Goal: Task Accomplishment & Management: Complete application form

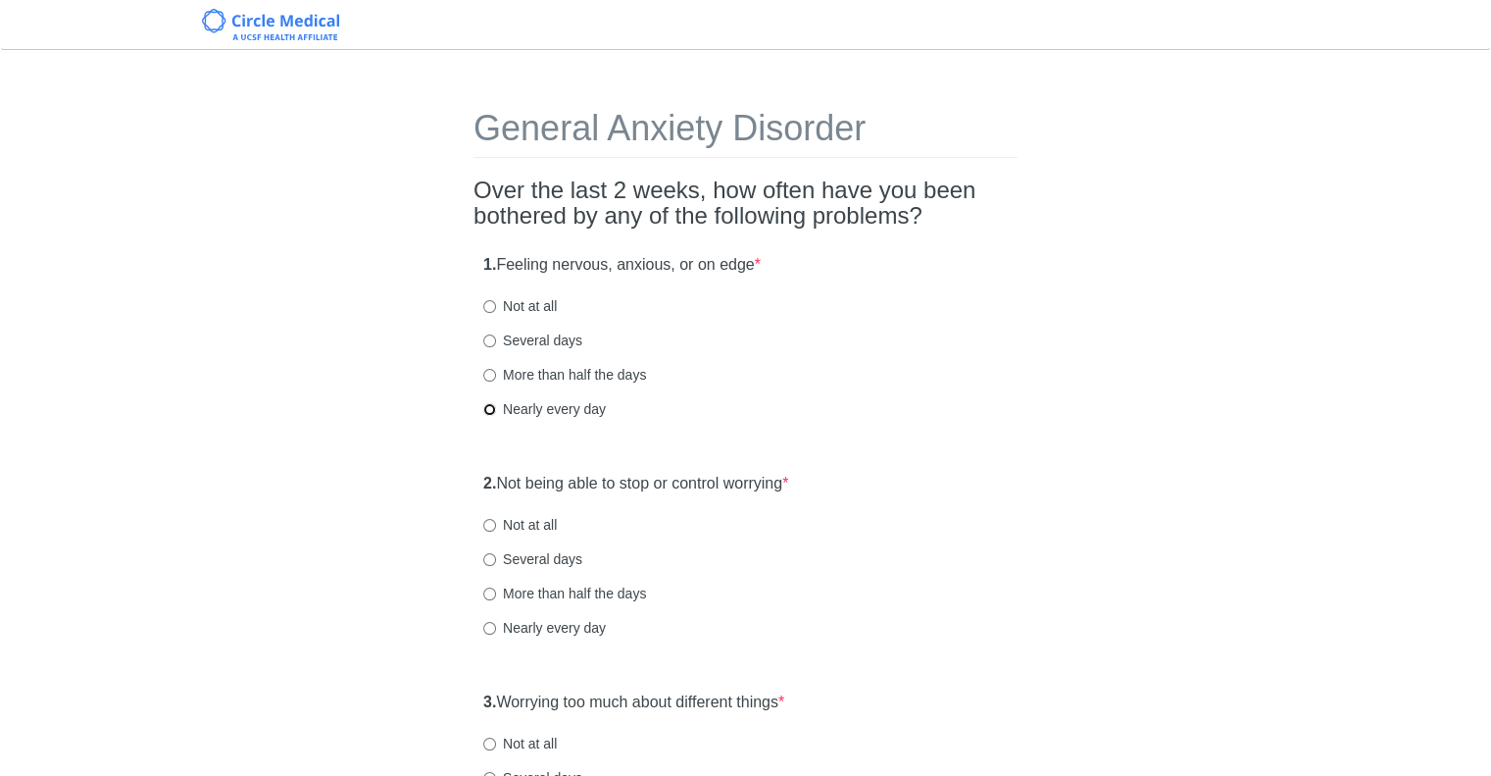
click at [491, 407] on input "Nearly every day" at bounding box center [489, 409] width 13 height 13
radio input "true"
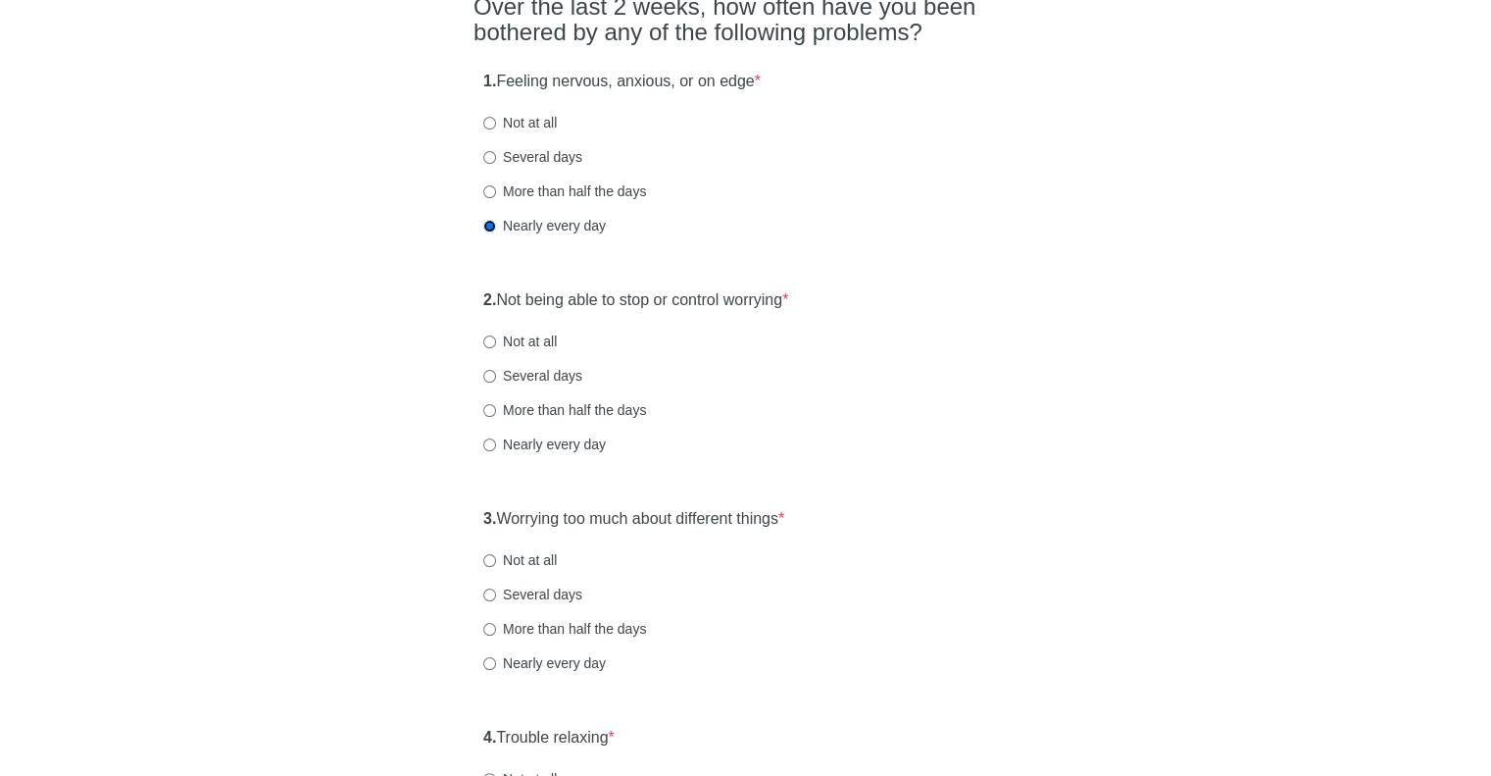
scroll to position [196, 0]
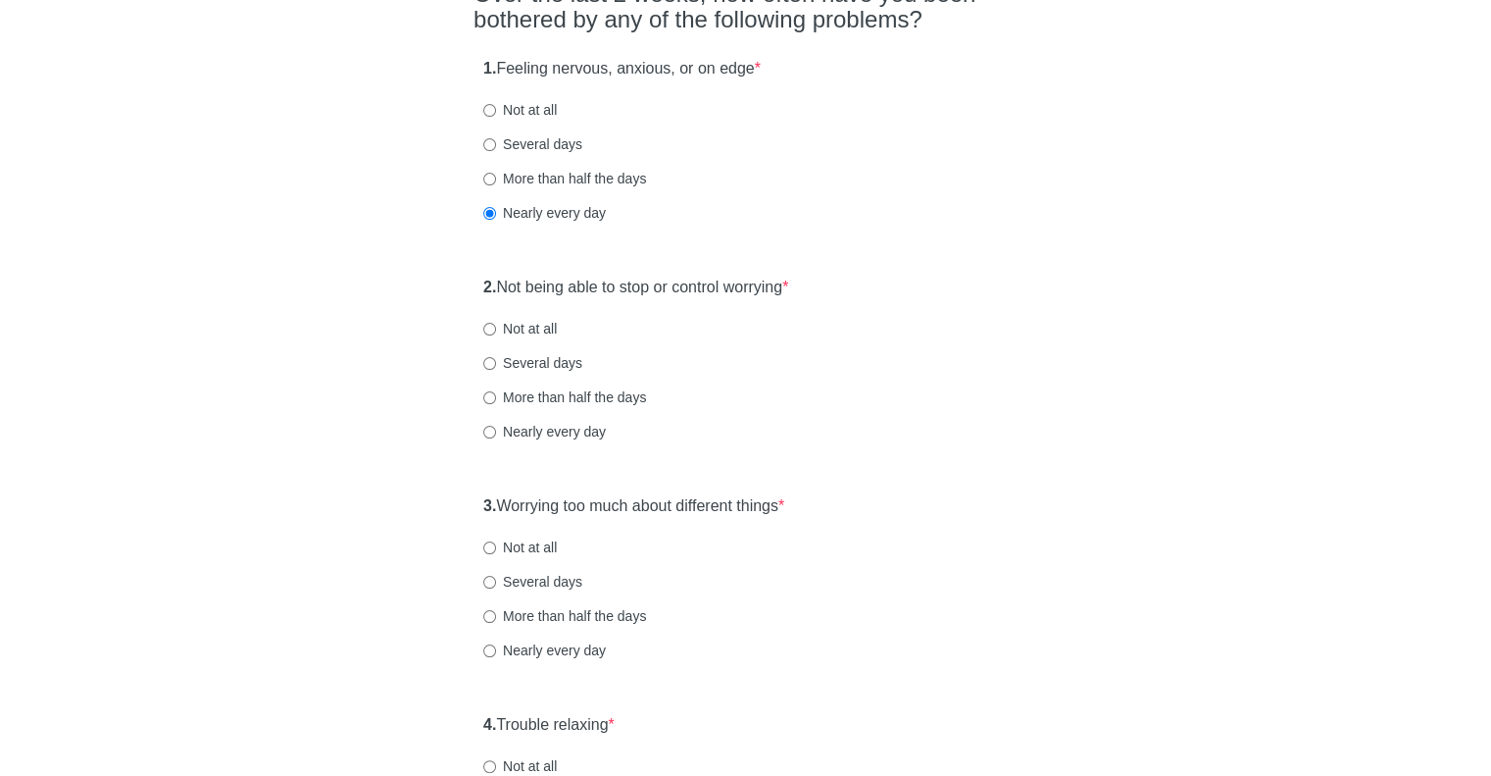
click at [487, 423] on label "Nearly every day" at bounding box center [544, 432] width 123 height 20
click at [487, 426] on input "Nearly every day" at bounding box center [489, 432] width 13 height 13
radio input "true"
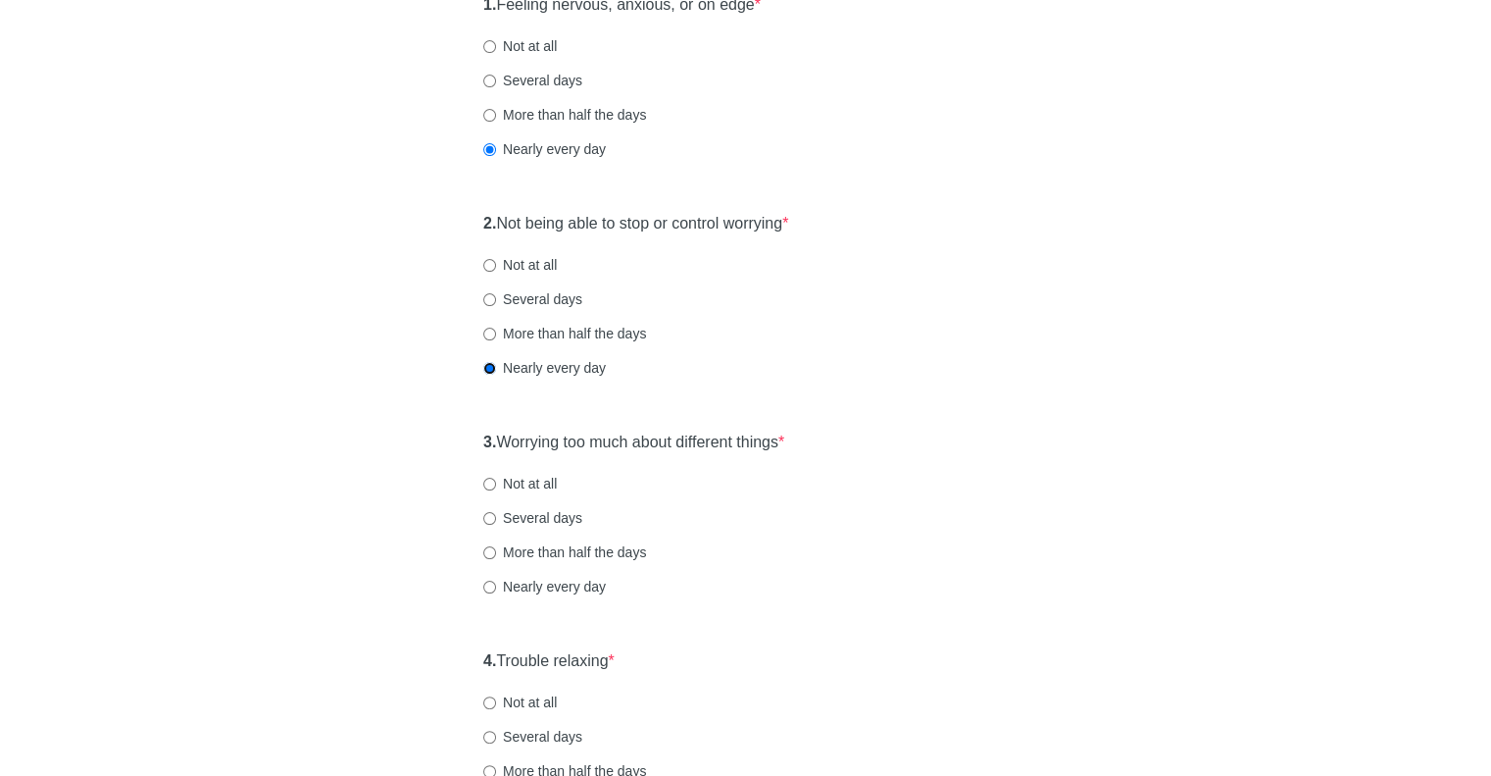
scroll to position [294, 0]
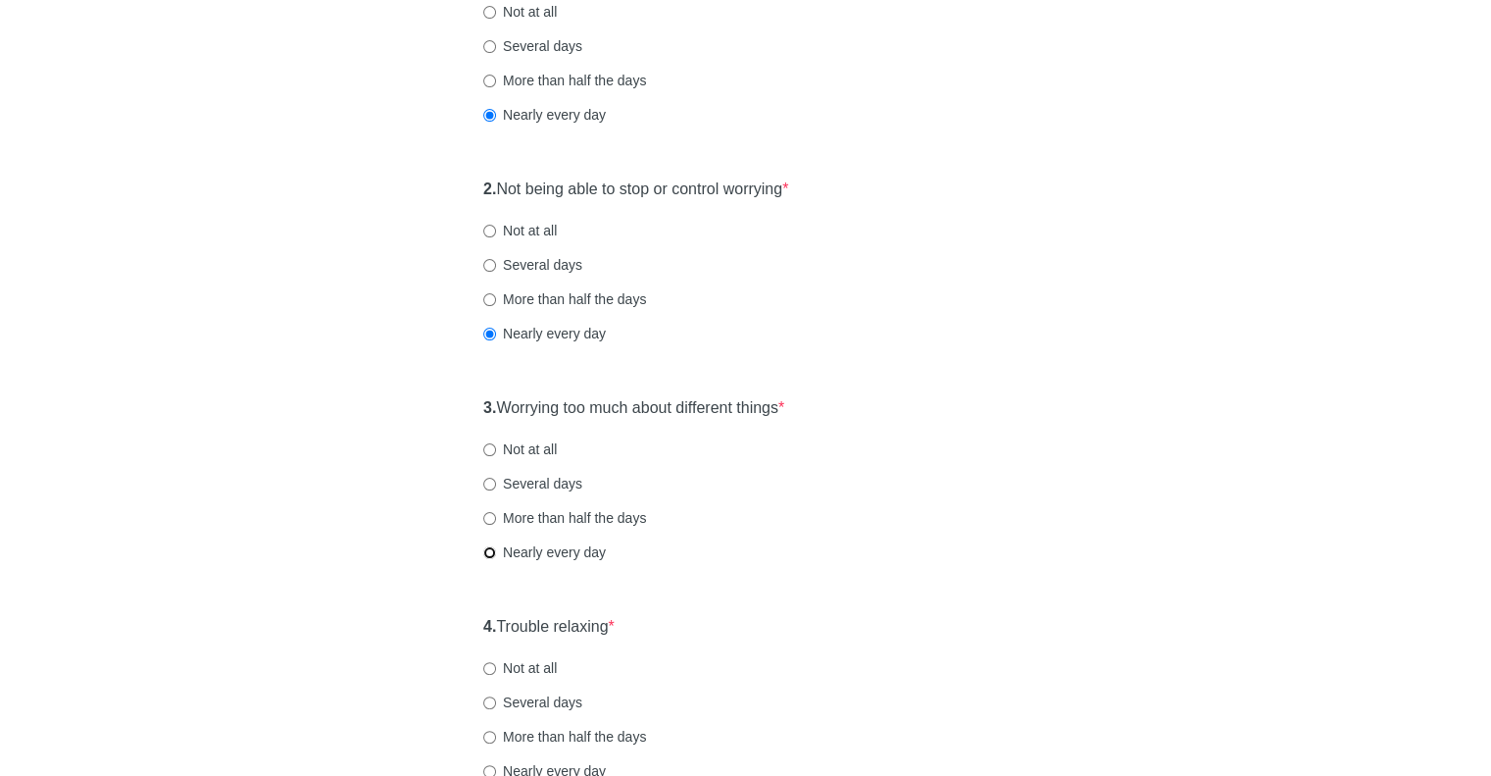
click at [490, 546] on input "Nearly every day" at bounding box center [489, 552] width 13 height 13
radio input "true"
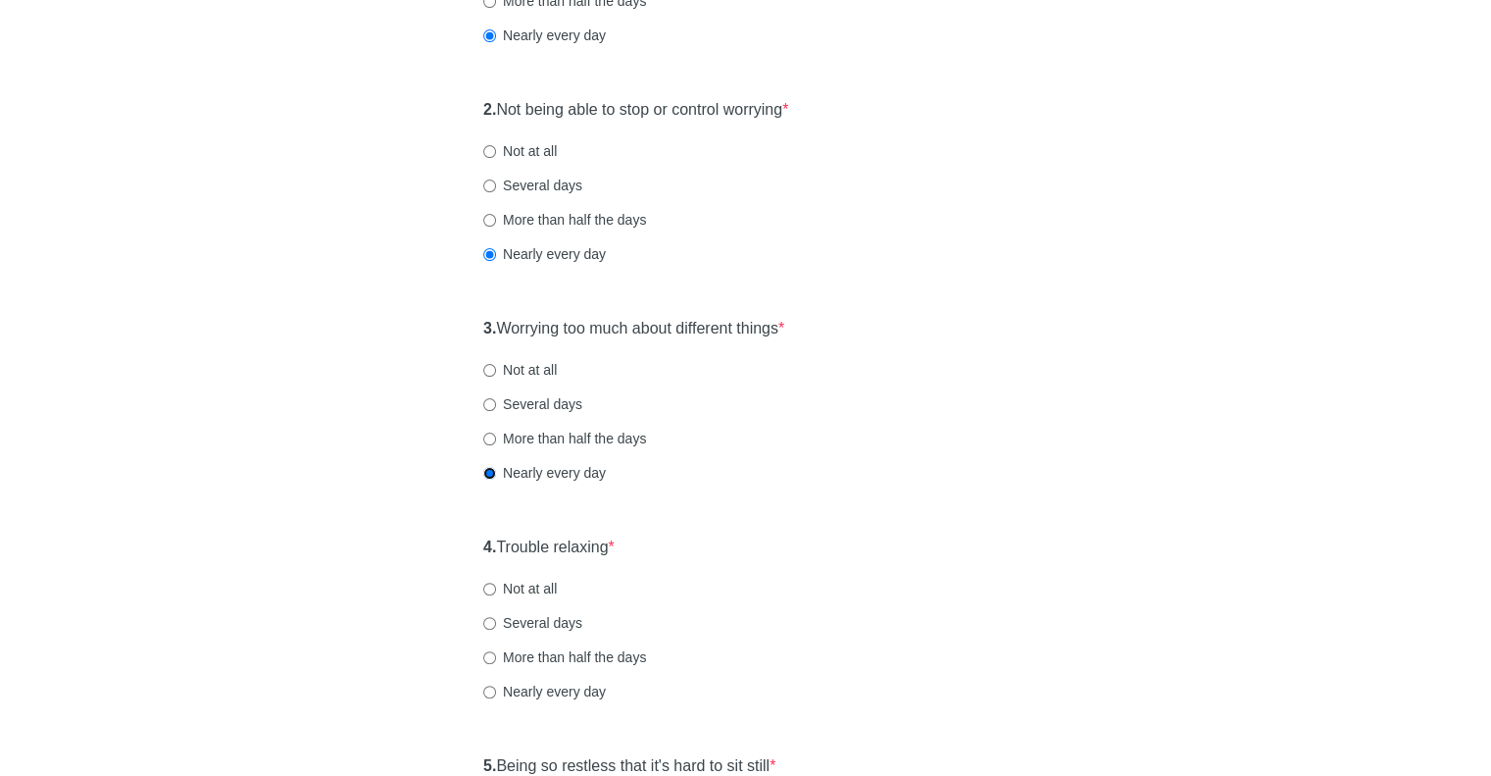
scroll to position [490, 0]
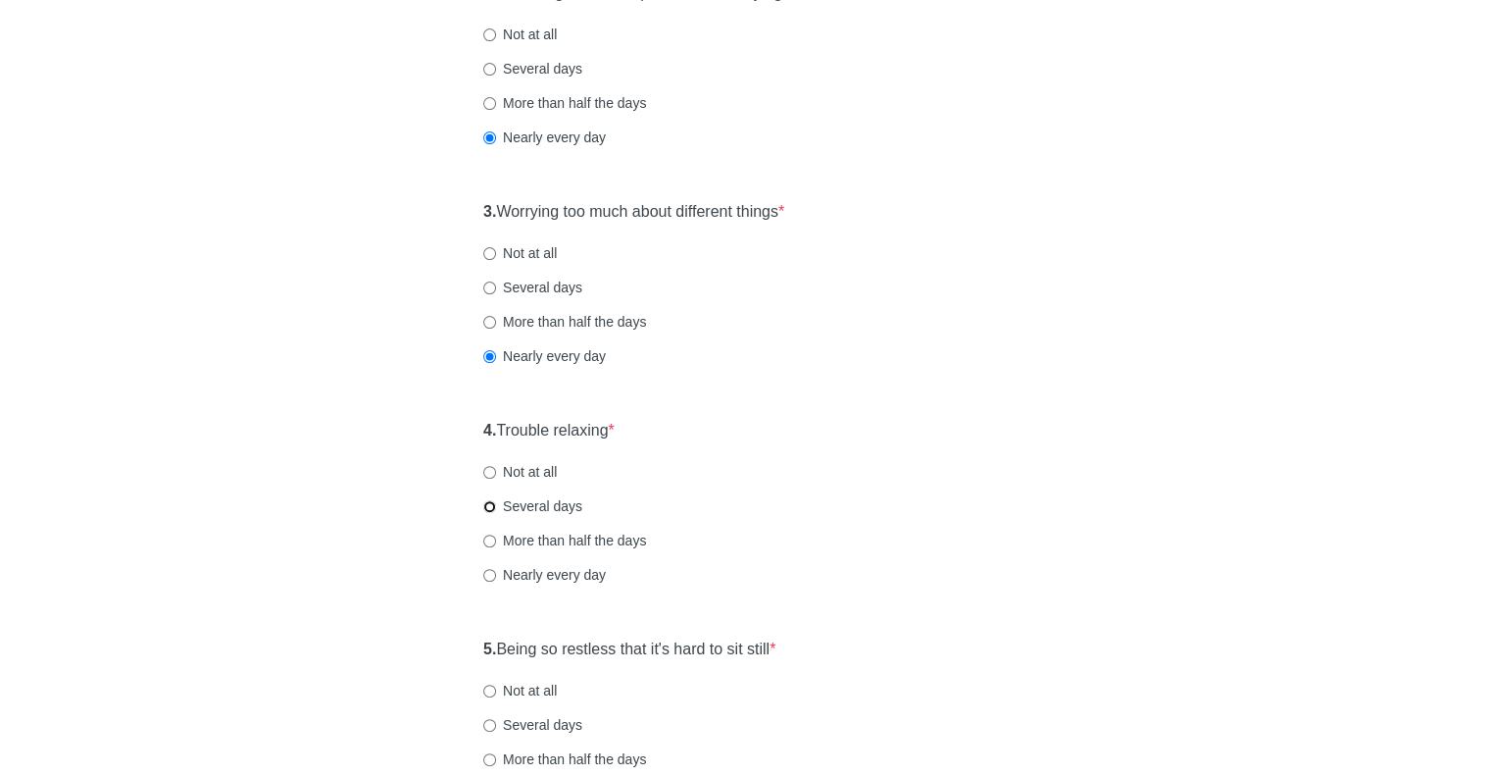
click at [486, 503] on input "Several days" at bounding box center [489, 506] width 13 height 13
radio input "true"
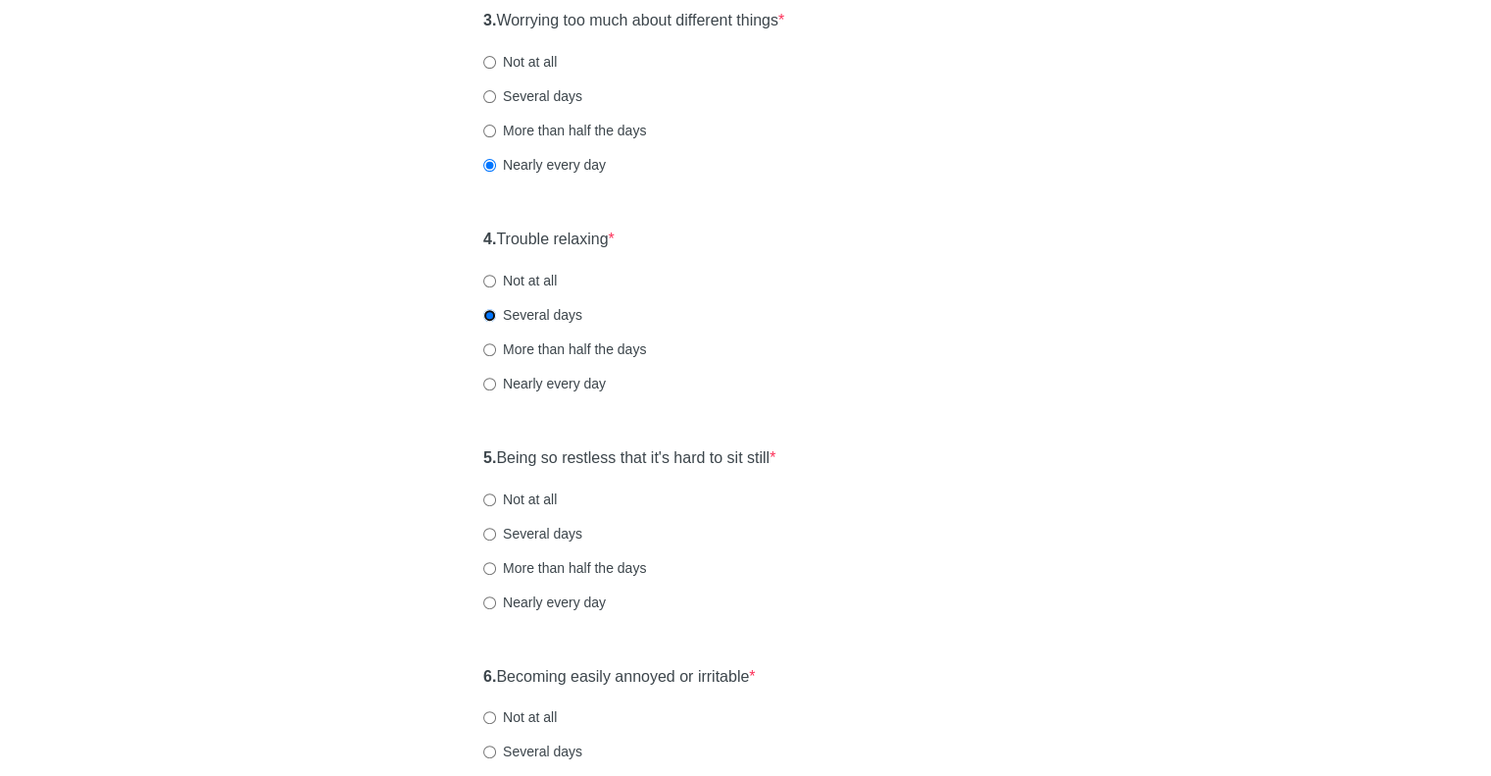
scroll to position [686, 0]
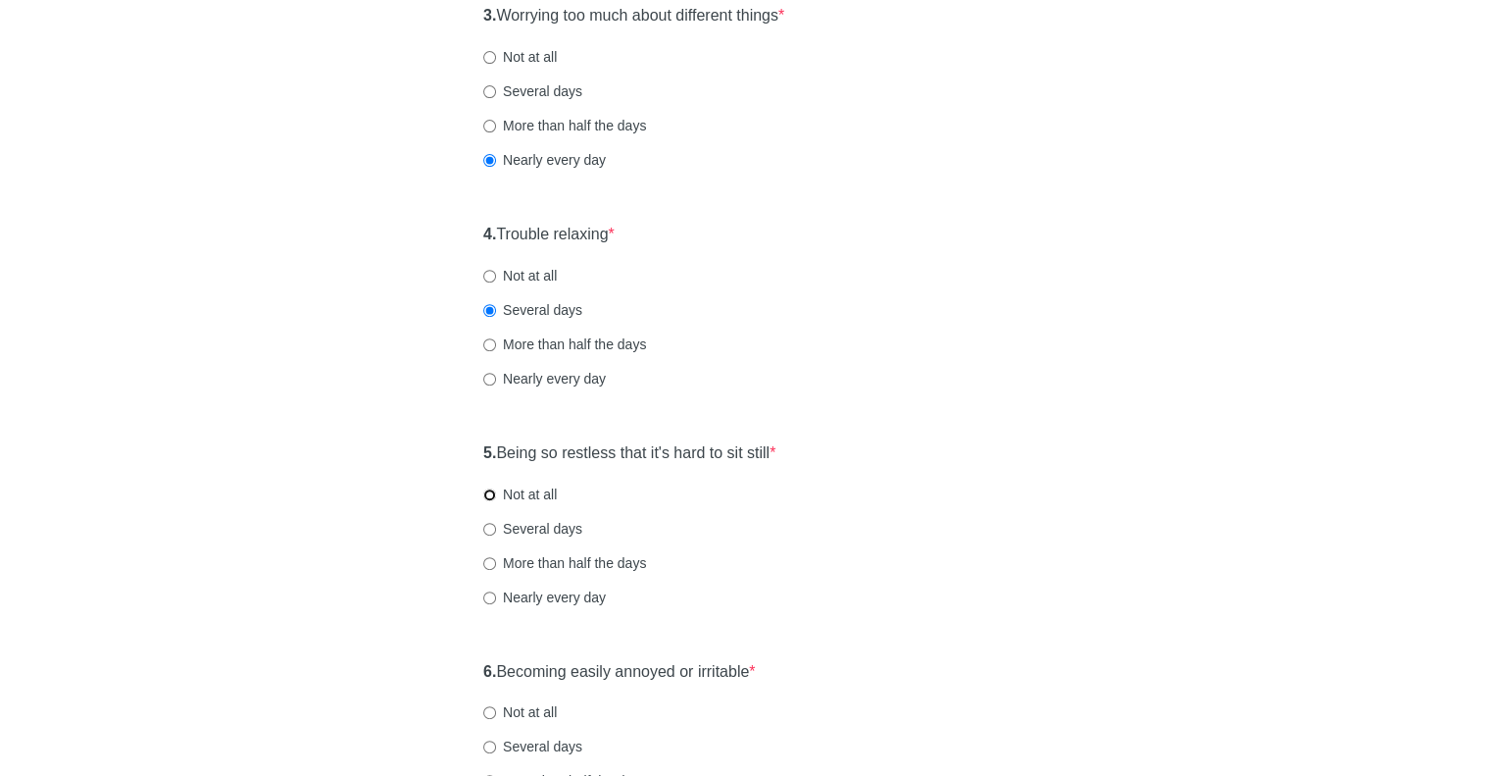
click at [493, 492] on input "Not at all" at bounding box center [489, 494] width 13 height 13
radio input "true"
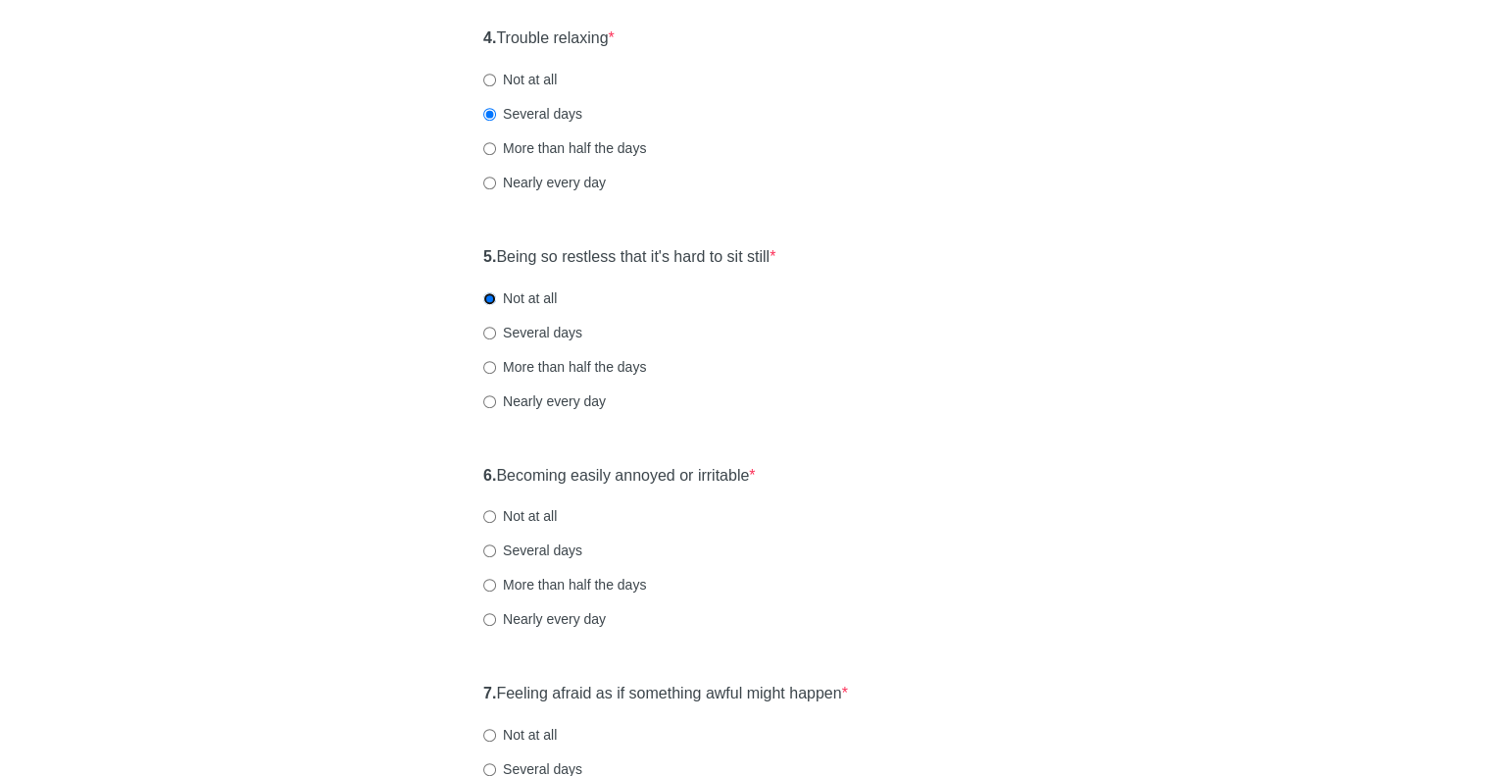
scroll to position [981, 0]
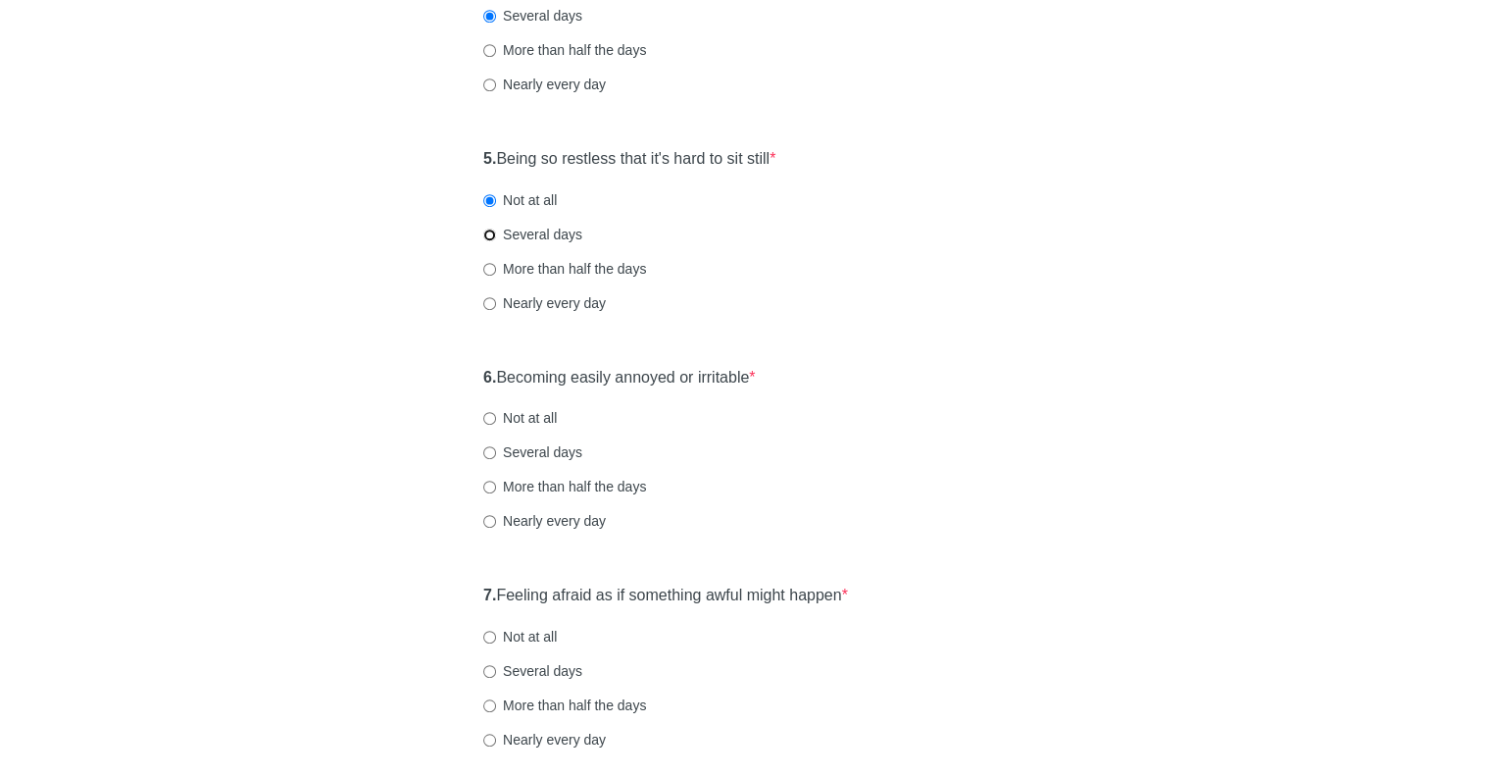
click at [486, 234] on input "Several days" at bounding box center [489, 234] width 13 height 13
radio input "true"
click at [496, 507] on div "6. Becoming easily annoyed or irritable * Not at all Several days More than hal…" at bounding box center [746, 459] width 544 height 204
click at [491, 521] on input "Nearly every day" at bounding box center [489, 521] width 13 height 13
radio input "true"
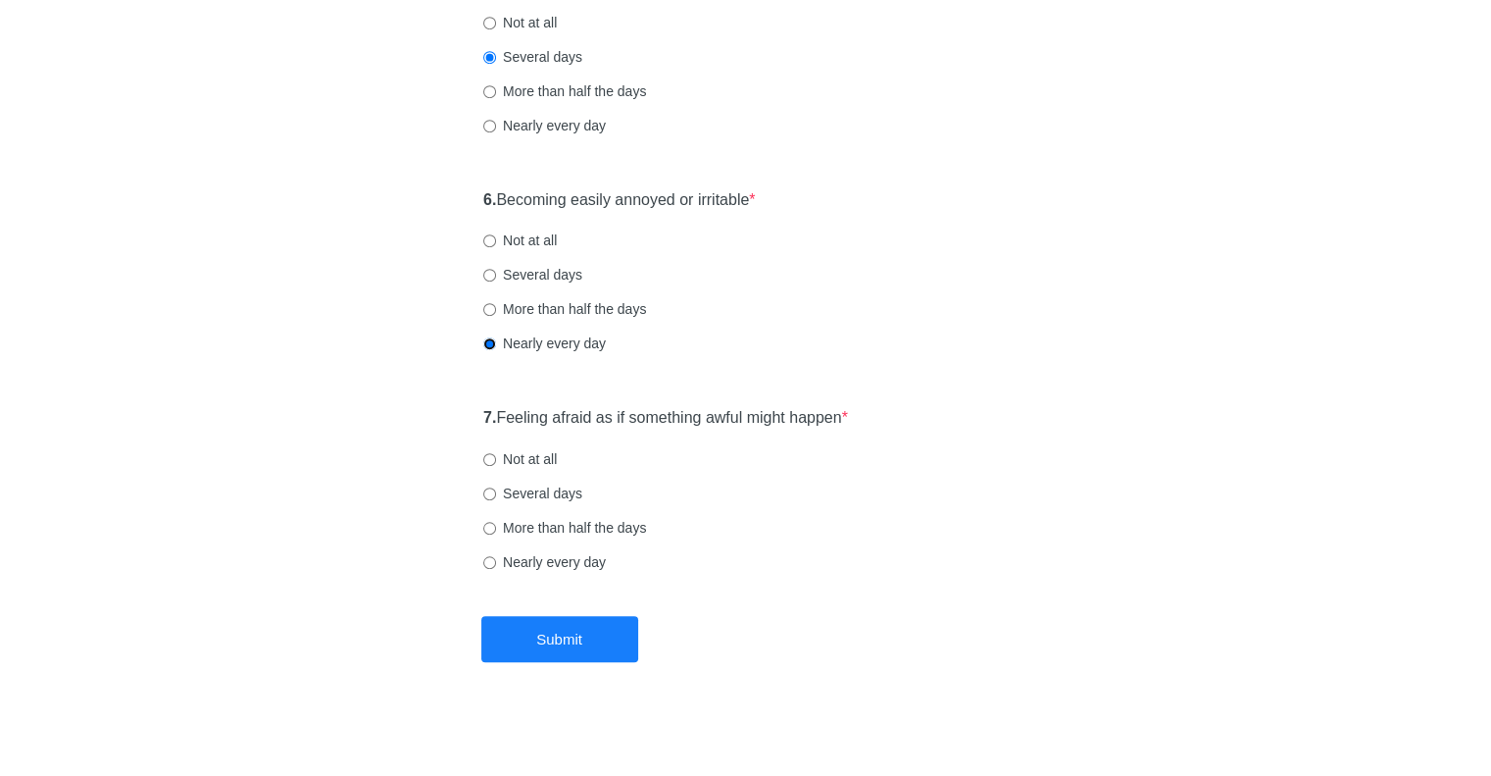
scroll to position [1162, 0]
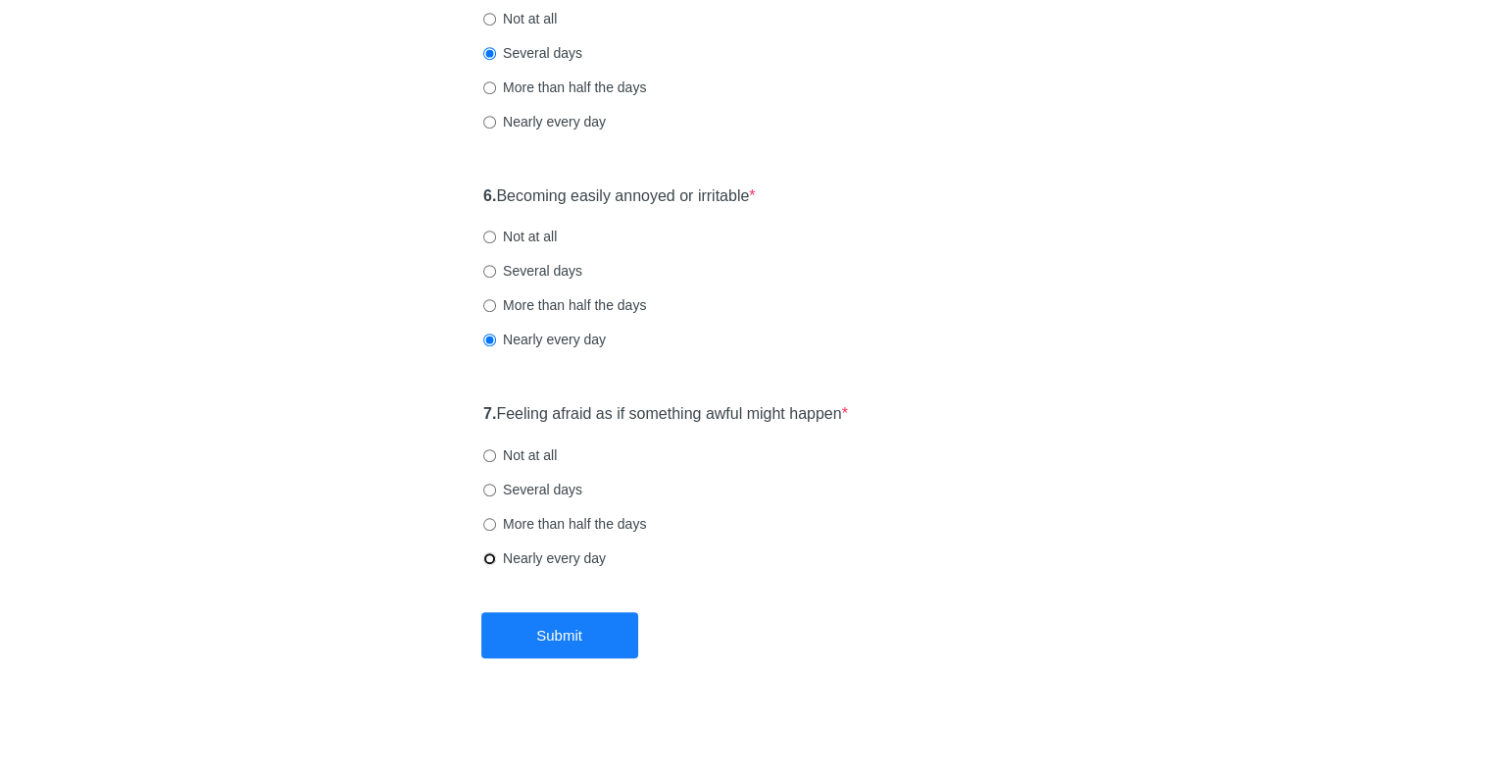
click at [489, 559] on input "Nearly every day" at bounding box center [489, 558] width 13 height 13
radio input "true"
click at [536, 635] on button "Submit" at bounding box center [559, 635] width 157 height 46
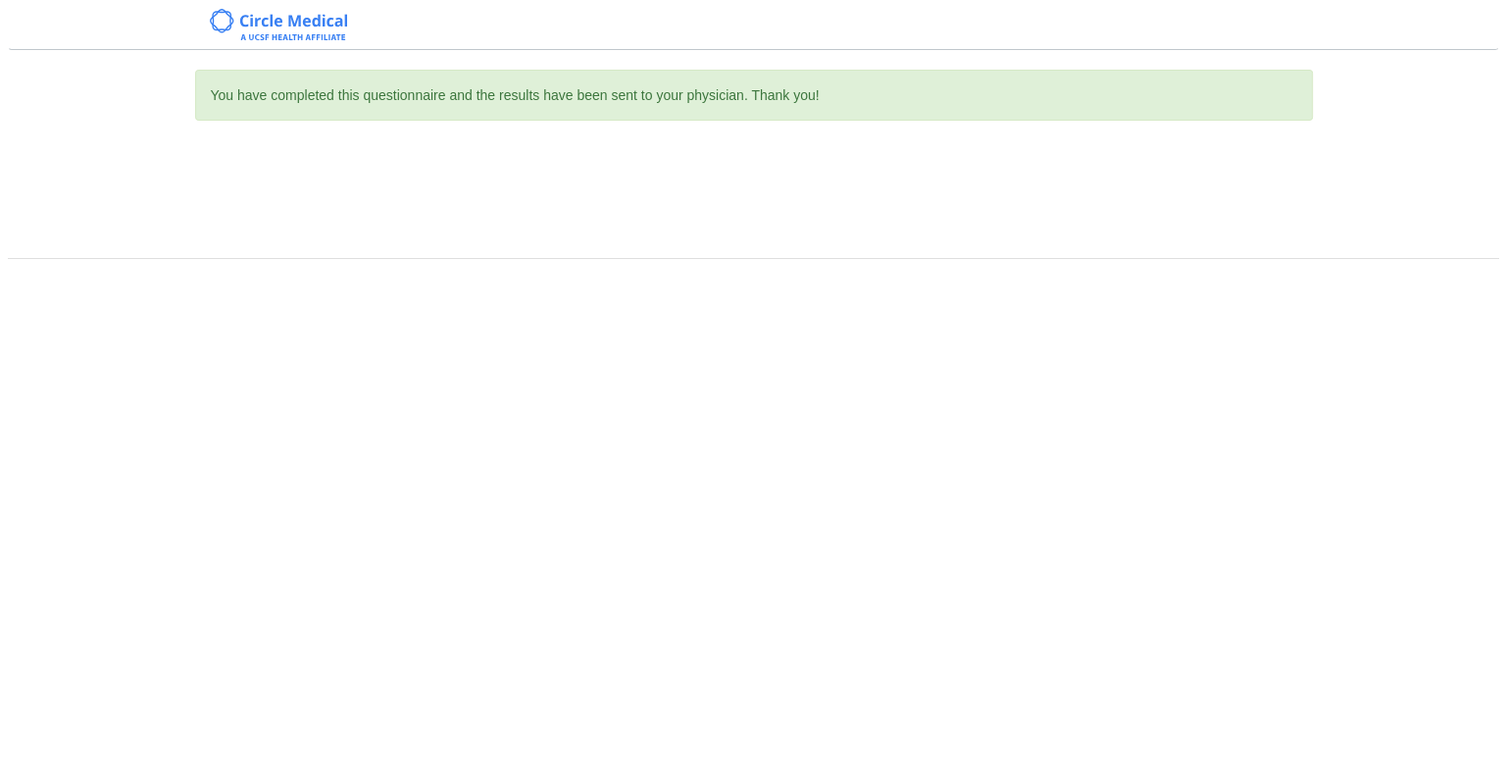
scroll to position [0, 0]
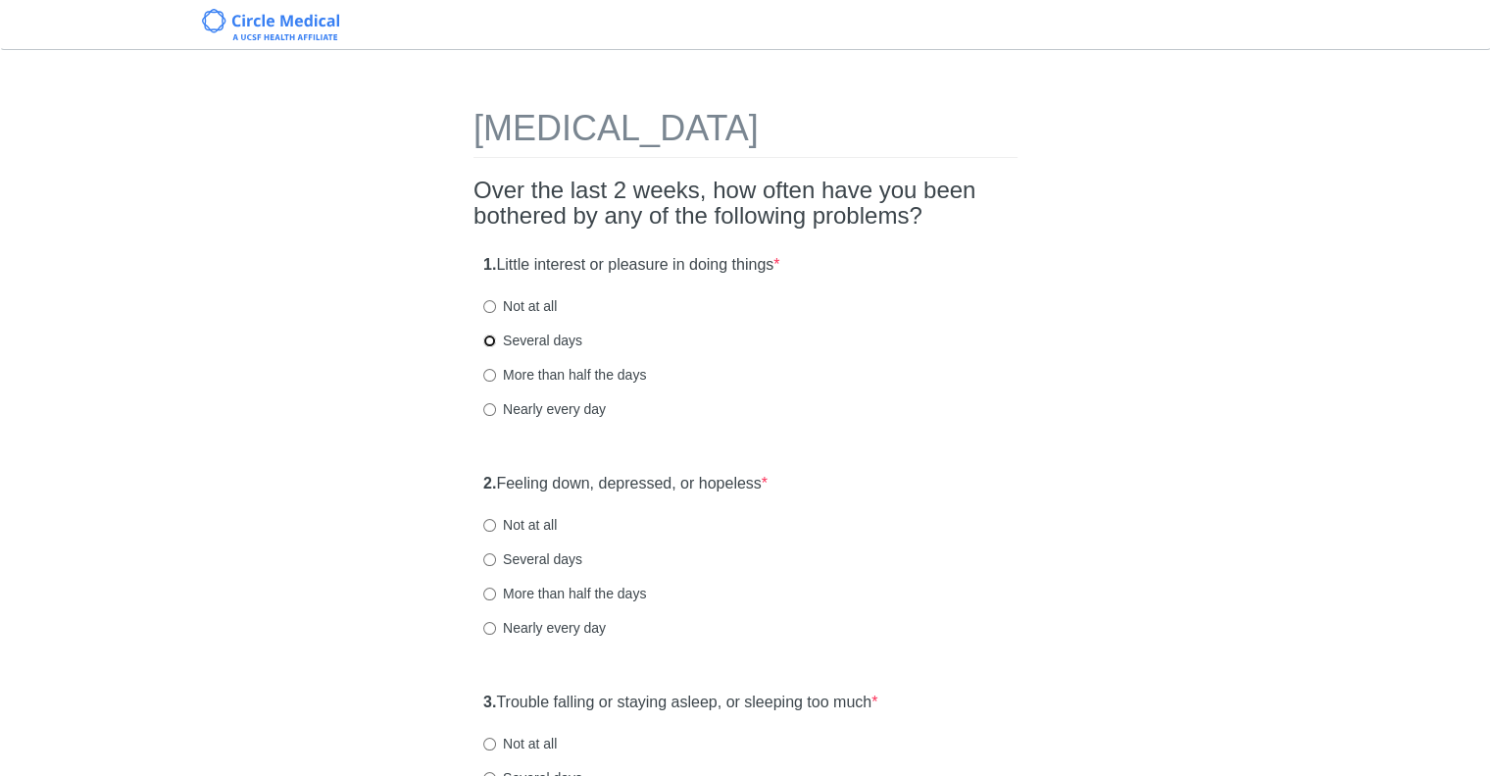
click at [484, 337] on input "Several days" at bounding box center [489, 340] width 13 height 13
radio input "true"
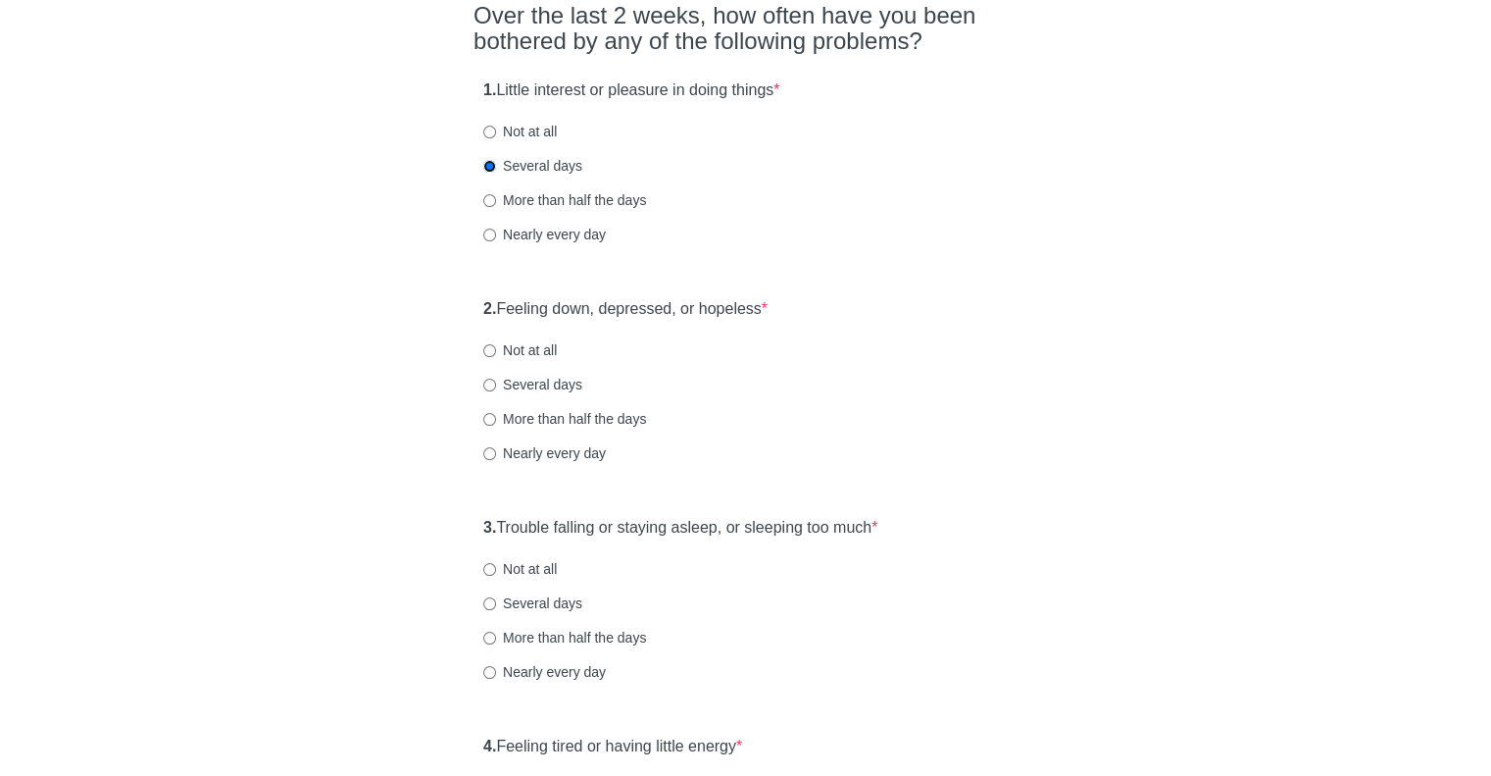
scroll to position [196, 0]
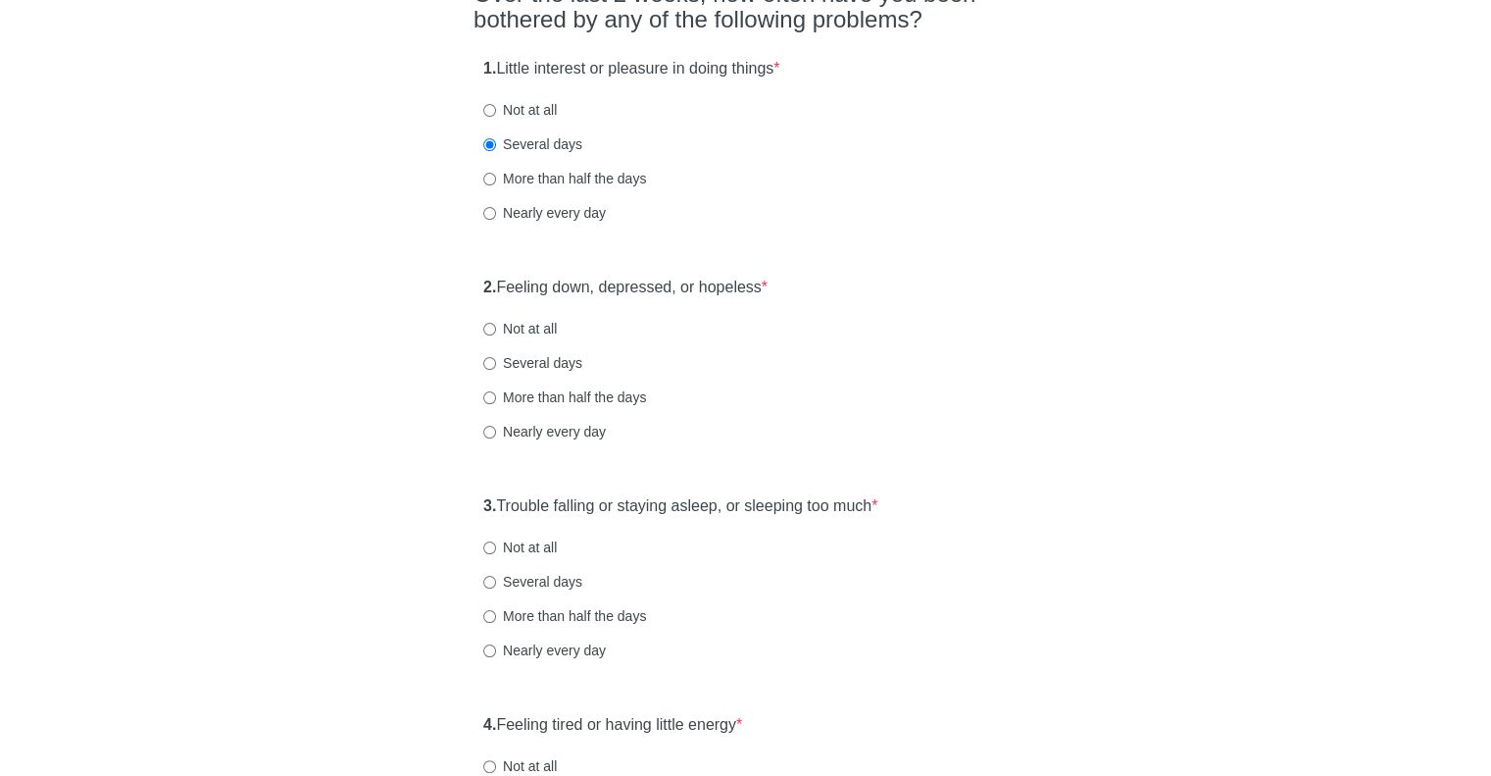
click at [479, 358] on div "2. Feeling down, depressed, or hopeless * Not at all Several days More than hal…" at bounding box center [746, 369] width 544 height 204
click at [492, 357] on input "Several days" at bounding box center [489, 363] width 13 height 13
radio input "true"
click at [484, 543] on input "Not at all" at bounding box center [489, 547] width 13 height 13
radio input "true"
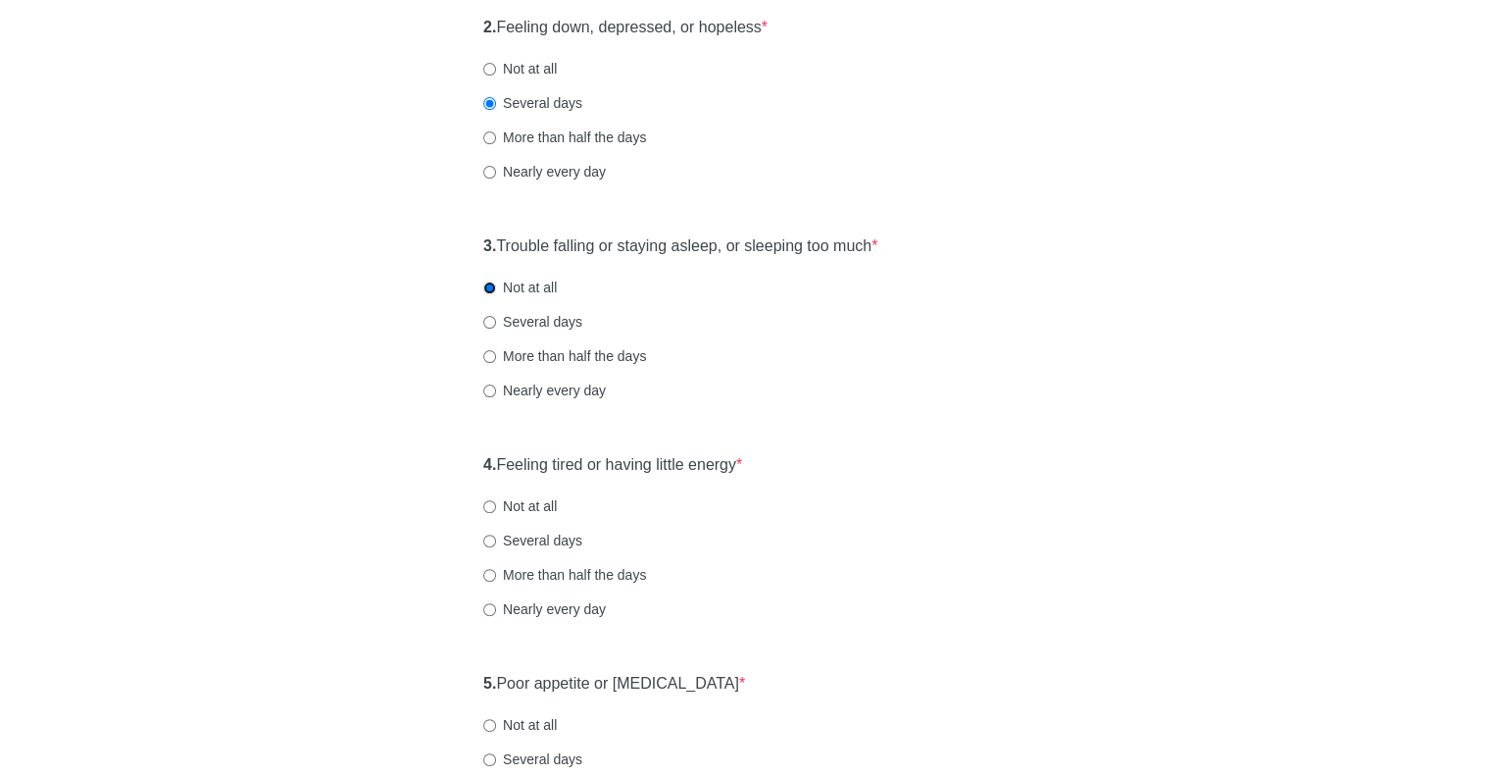
scroll to position [490, 0]
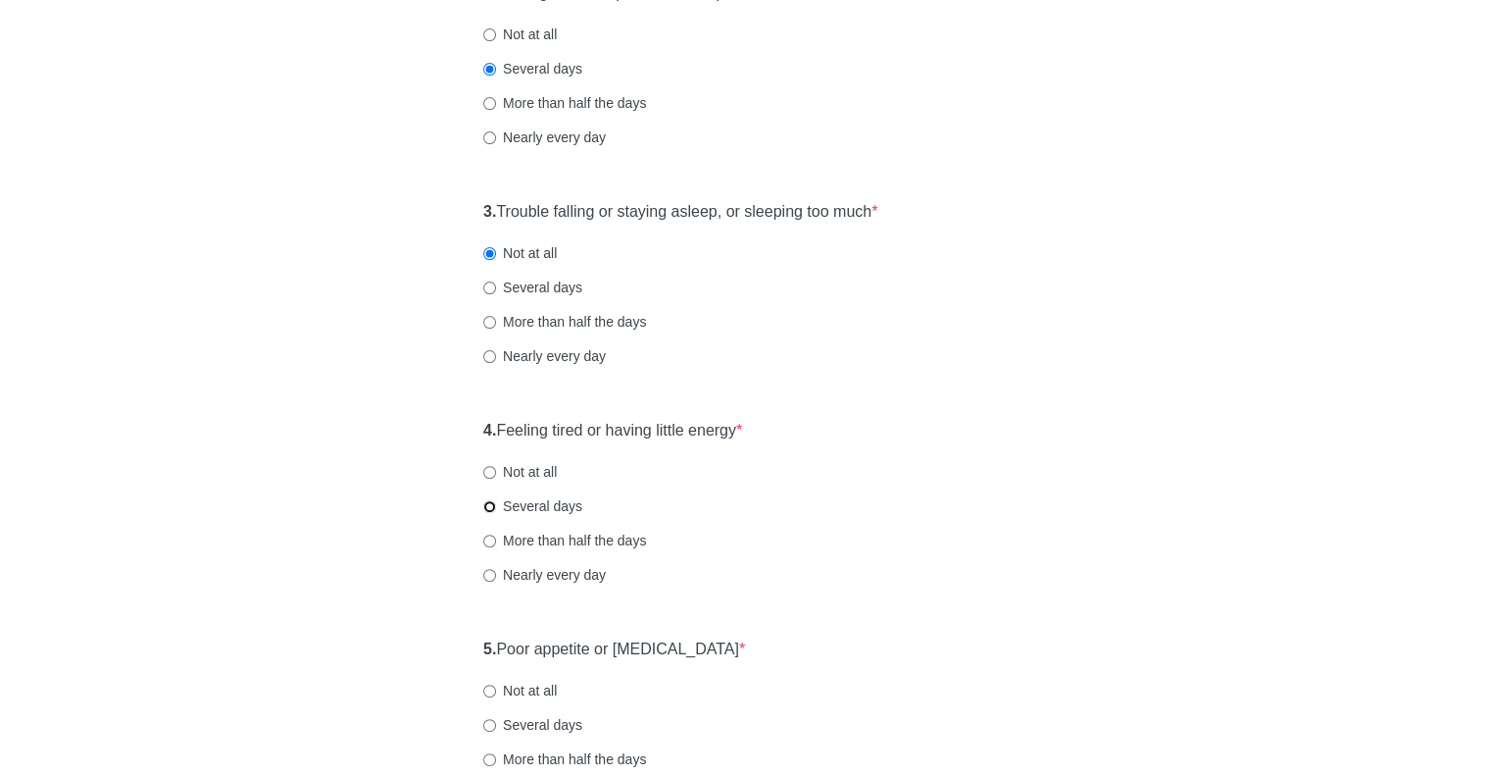
click at [485, 501] on input "Several days" at bounding box center [489, 506] width 13 height 13
radio input "true"
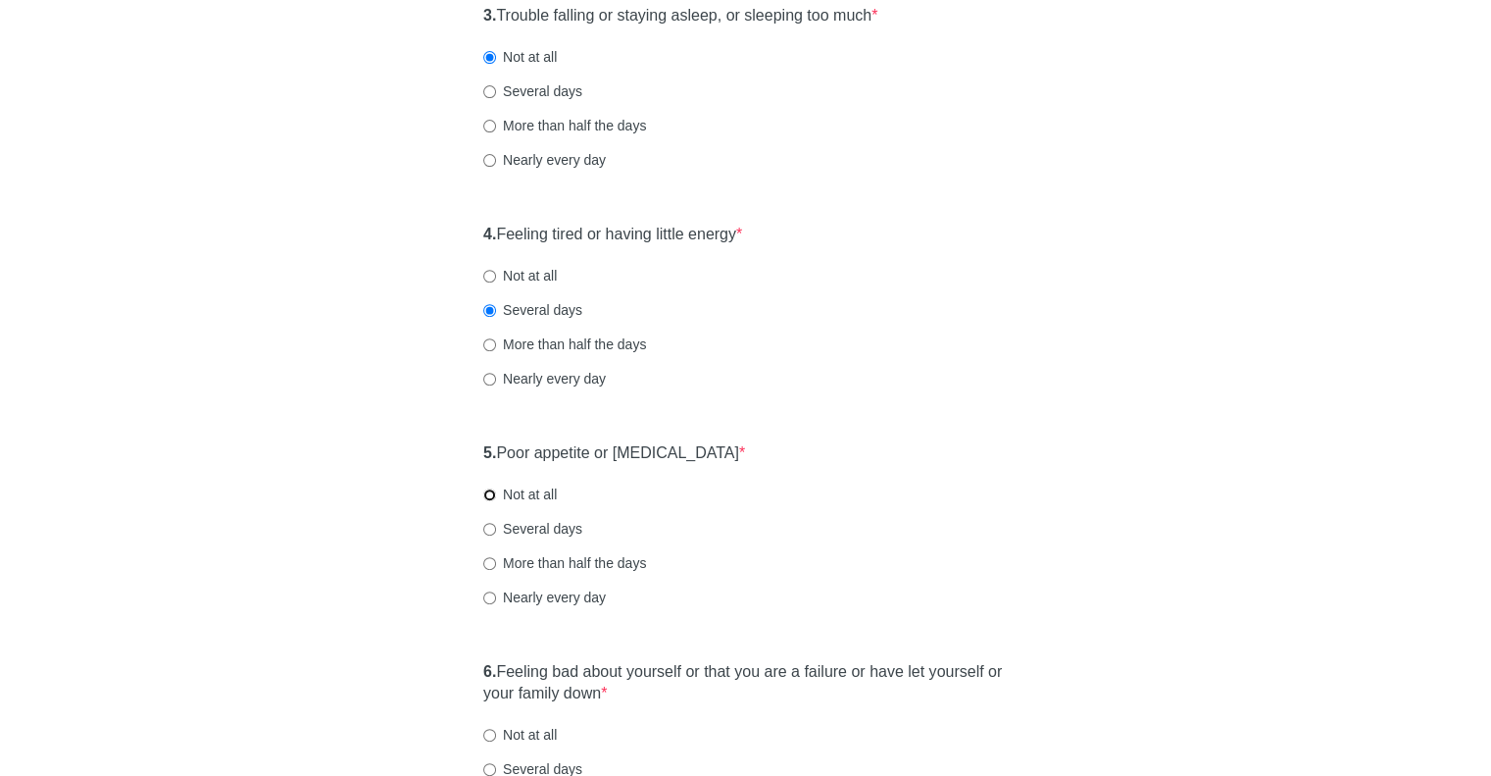
click at [487, 489] on input "Not at all" at bounding box center [489, 494] width 13 height 13
radio input "true"
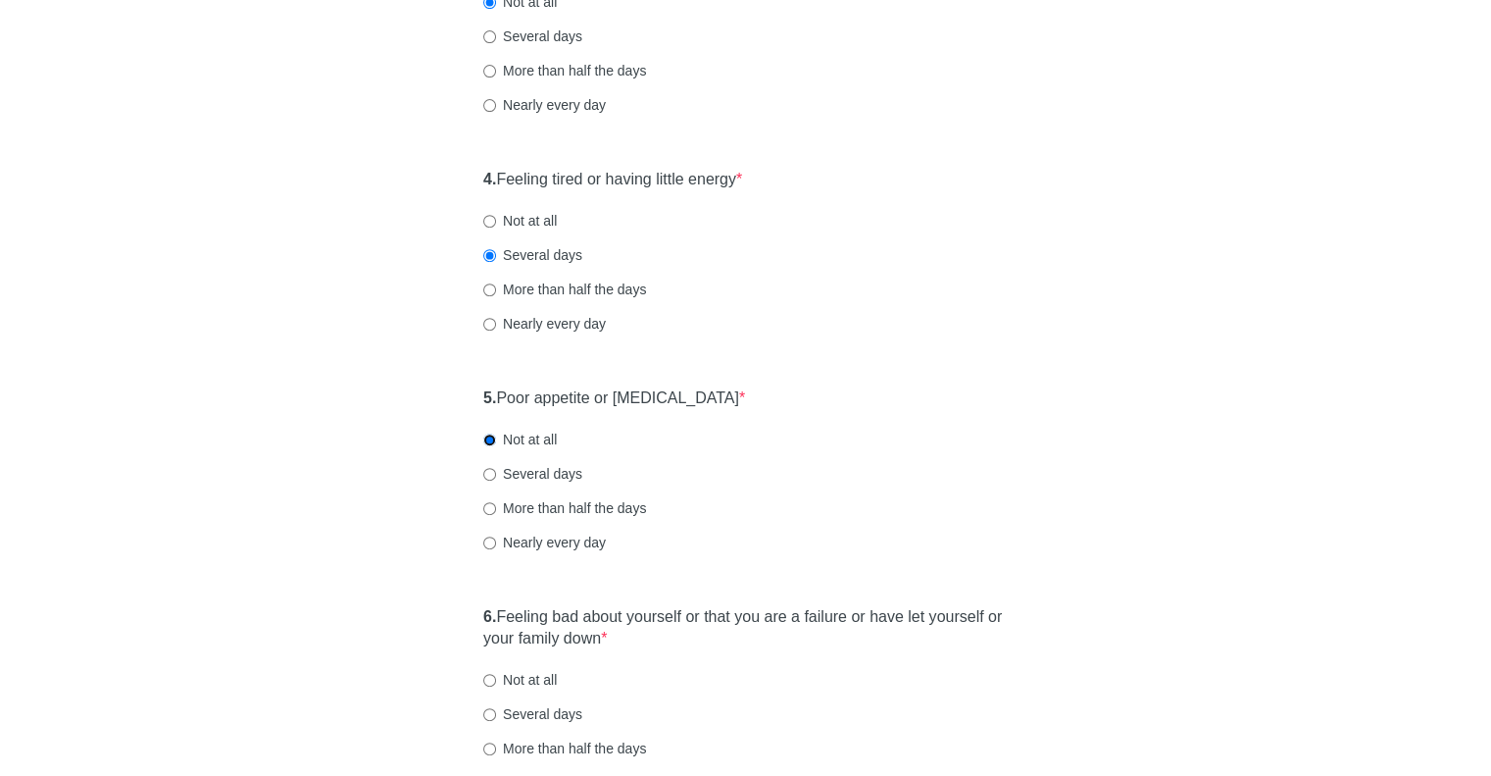
scroll to position [882, 0]
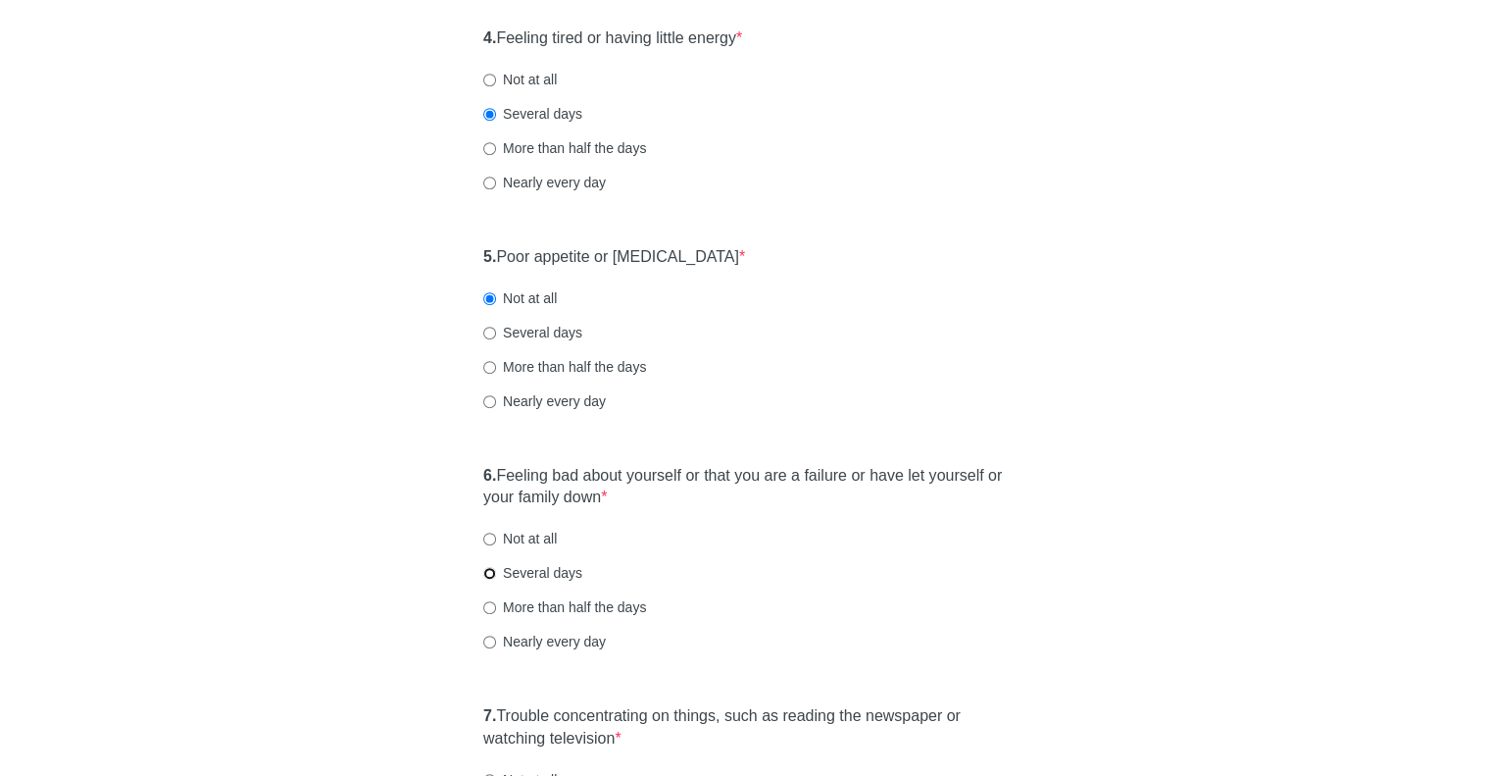
click at [483, 575] on input "Several days" at bounding box center [489, 573] width 13 height 13
radio input "true"
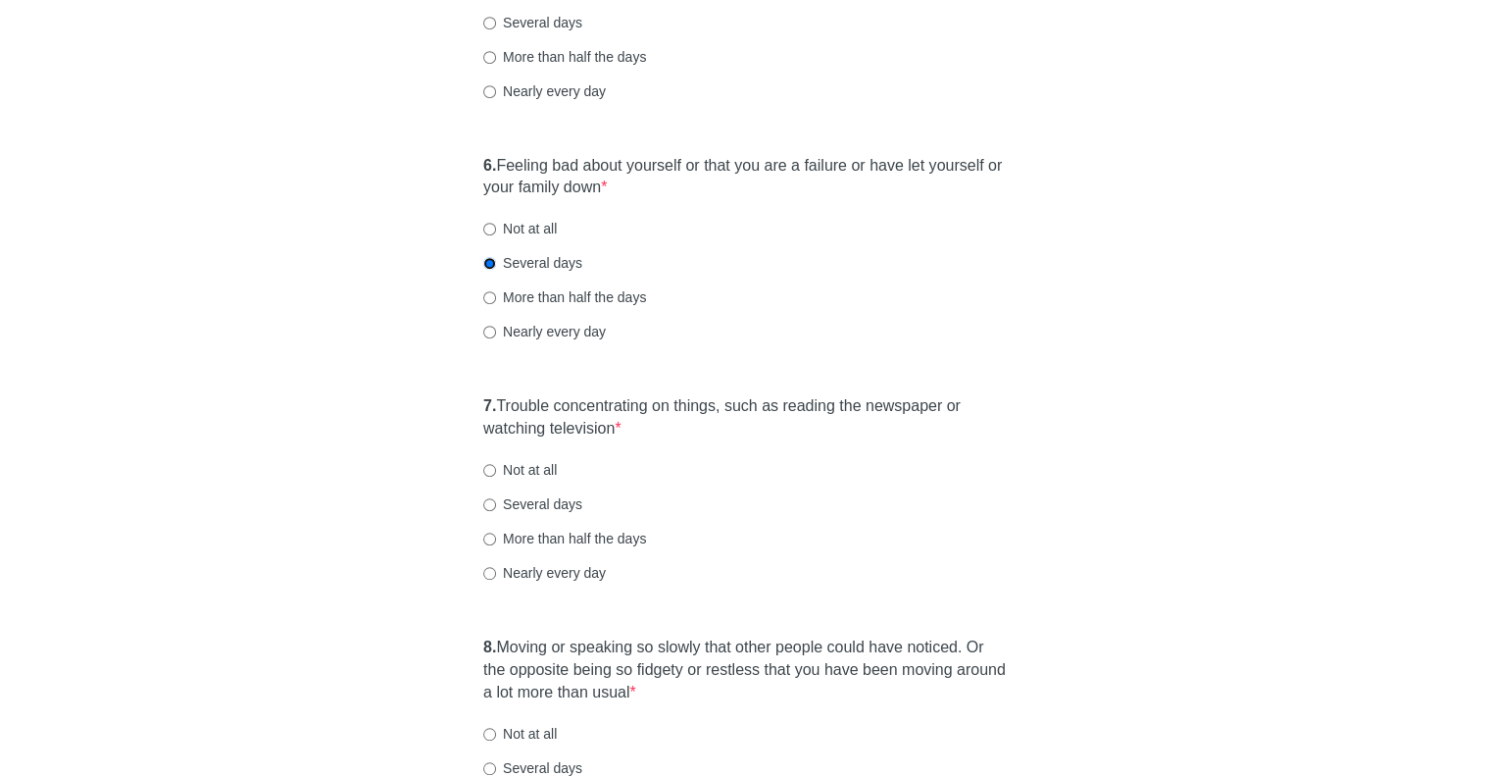
scroll to position [1275, 0]
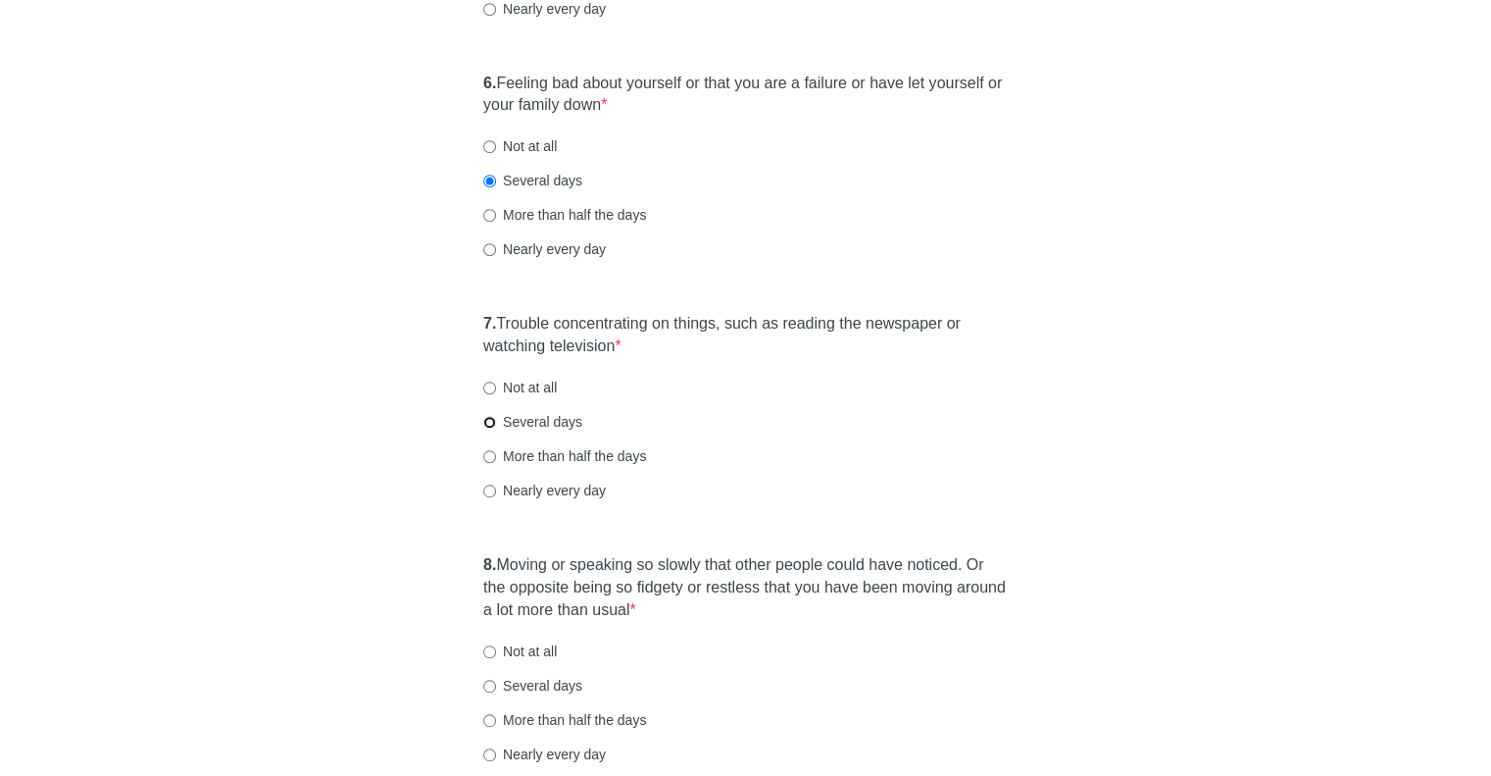
click at [489, 419] on input "Several days" at bounding box center [489, 422] width 13 height 13
radio input "true"
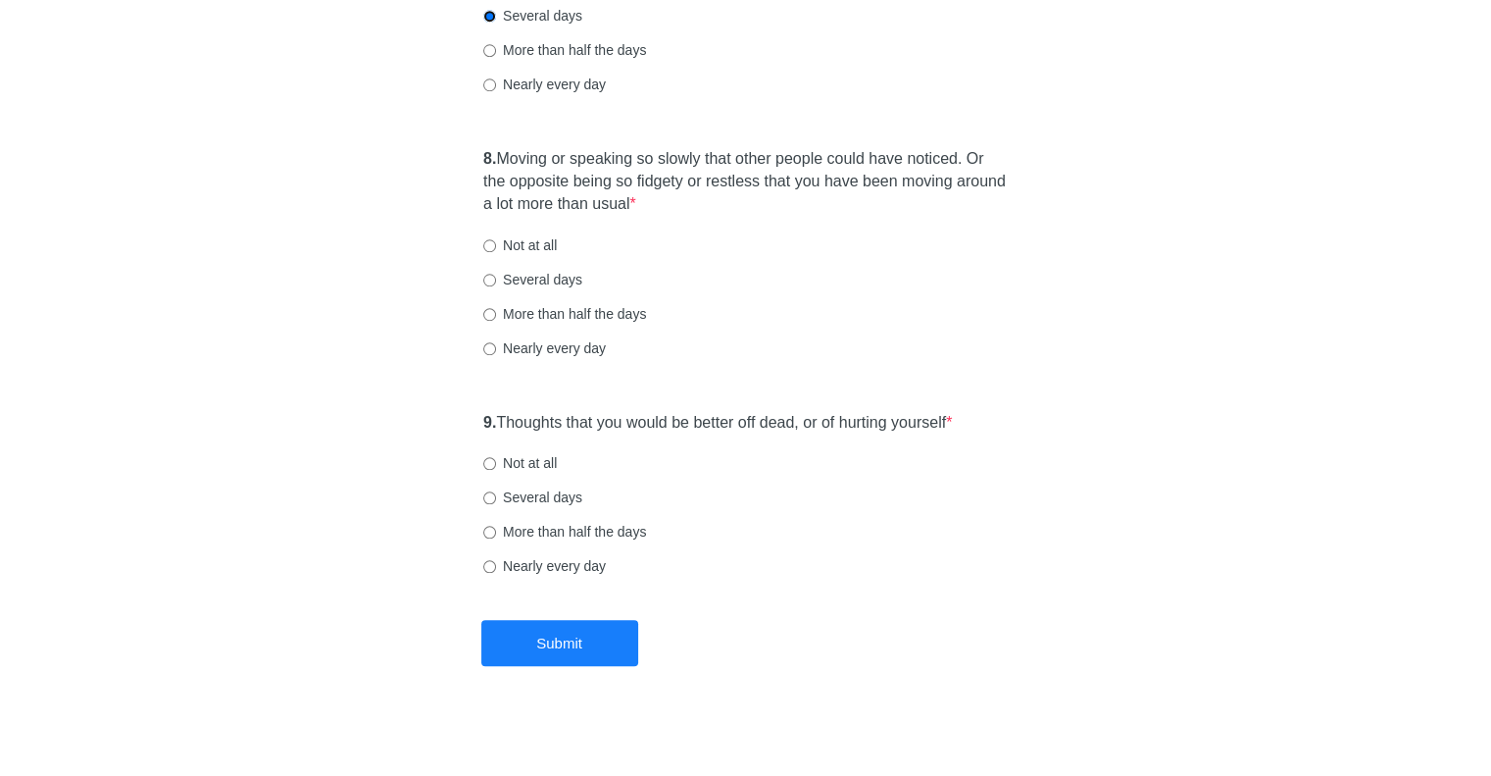
scroll to position [1688, 0]
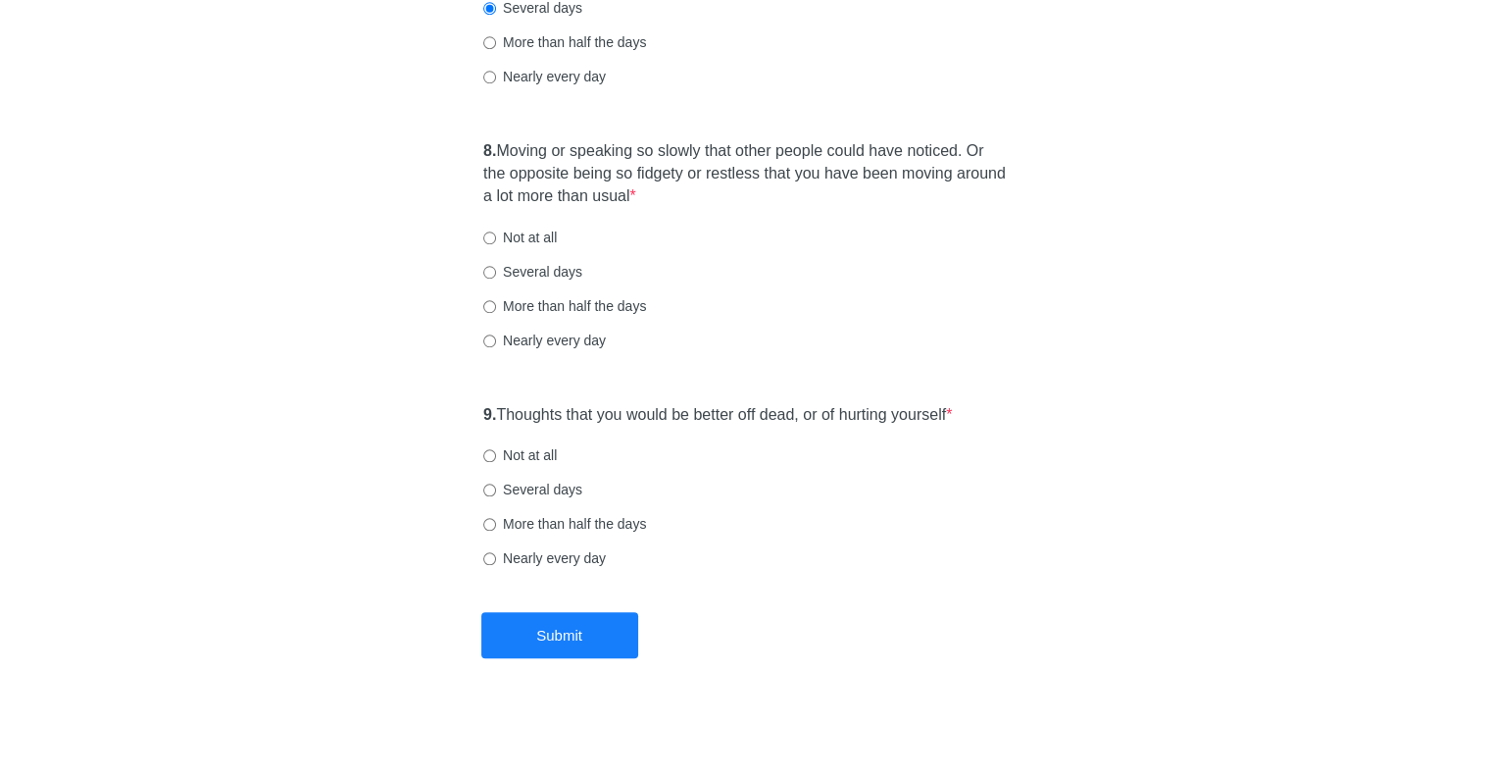
click at [495, 224] on div "8. Moving or speaking so slowly that other people could have noticed. Or the op…" at bounding box center [746, 254] width 544 height 249
click at [490, 235] on input "Not at all" at bounding box center [489, 237] width 13 height 13
radio input "true"
click at [484, 452] on input "Not at all" at bounding box center [489, 455] width 13 height 13
radio input "true"
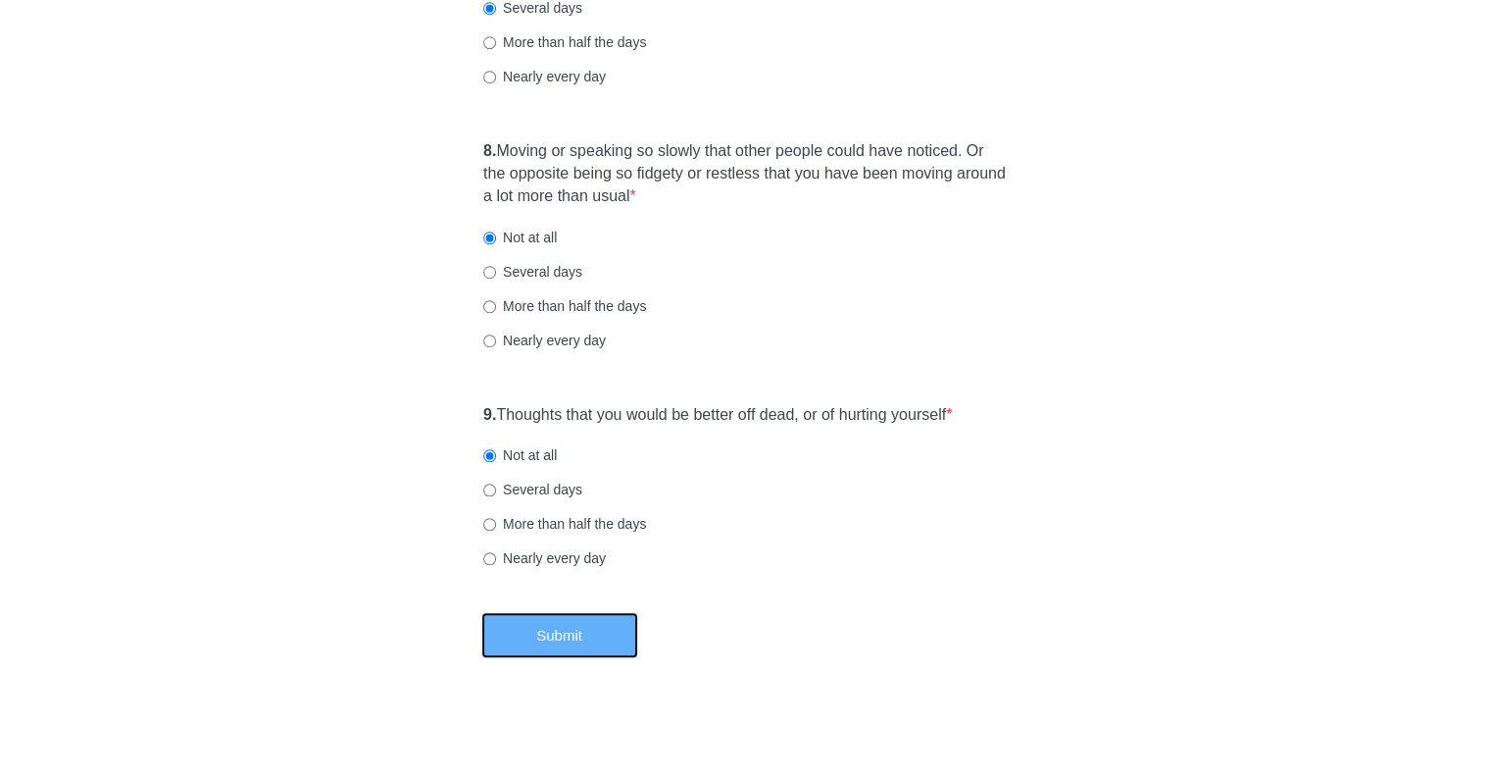
click at [539, 631] on button "Submit" at bounding box center [559, 635] width 157 height 46
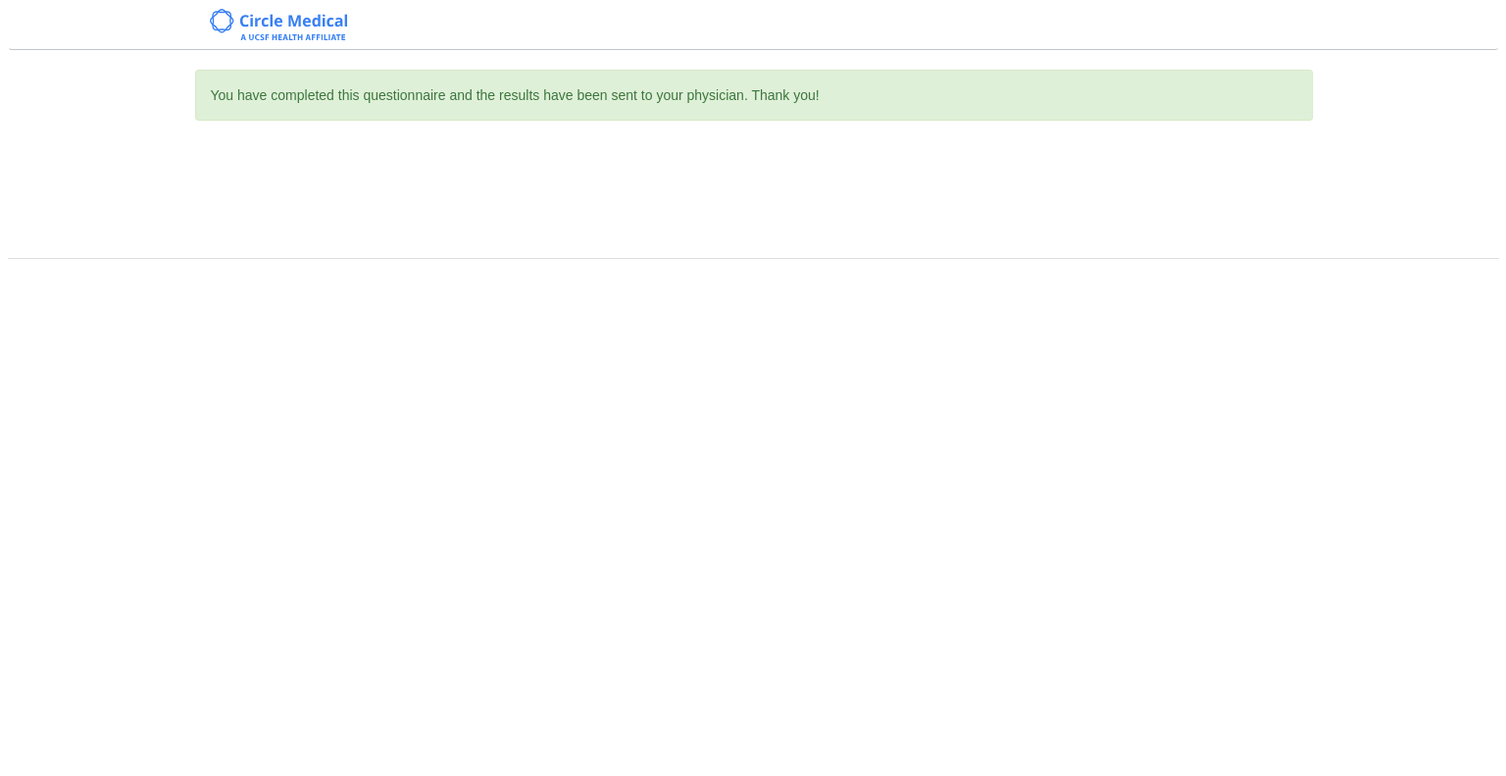
scroll to position [0, 0]
